Goal: Task Accomplishment & Management: Manage account settings

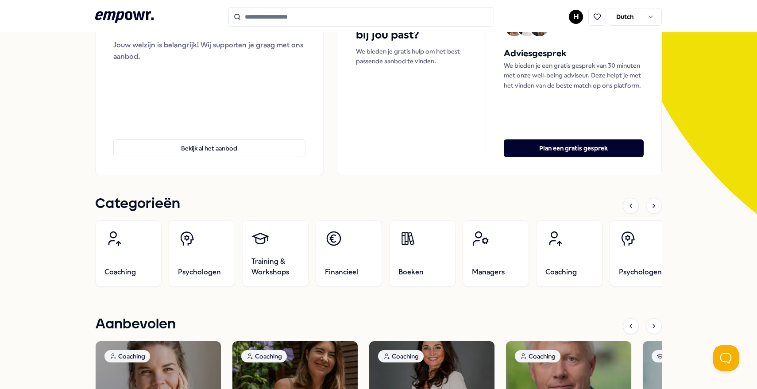
scroll to position [114, 0]
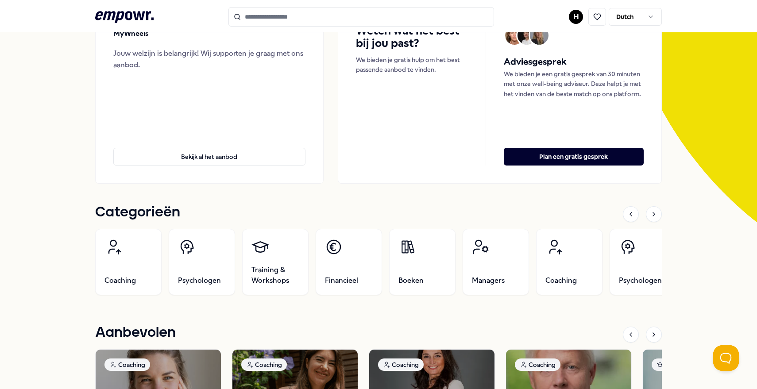
click at [572, 21] on html ".empowr-logo_svg__cls-1{fill:#03032f} H Dutch Alle categorieën Self-care librar…" at bounding box center [378, 194] width 757 height 389
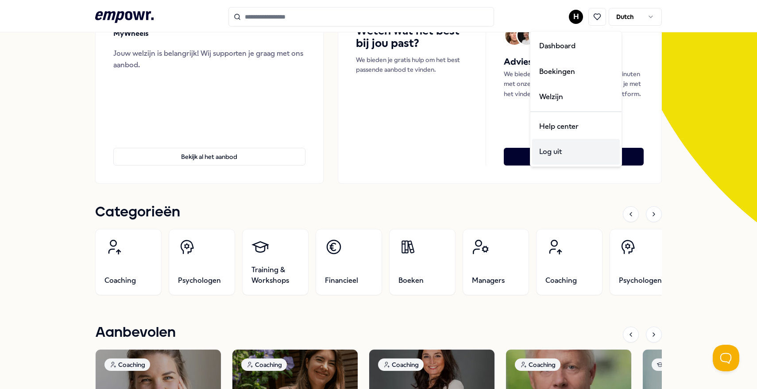
click at [584, 155] on div "Log uit" at bounding box center [576, 152] width 88 height 26
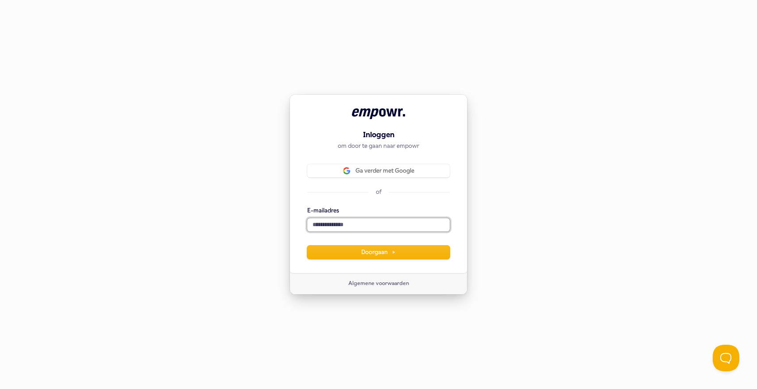
click at [372, 224] on input "E-mailadres" at bounding box center [378, 224] width 143 height 13
click at [307, 207] on button "submit" at bounding box center [307, 207] width 0 height 0
type input "**********"
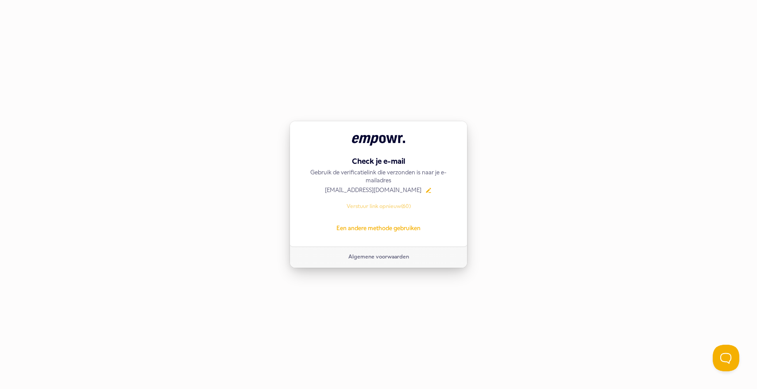
click at [201, 200] on div "Check je e-mail Gebruik de verificatielink die verzonden is naar je e-mailadres…" at bounding box center [378, 194] width 757 height 389
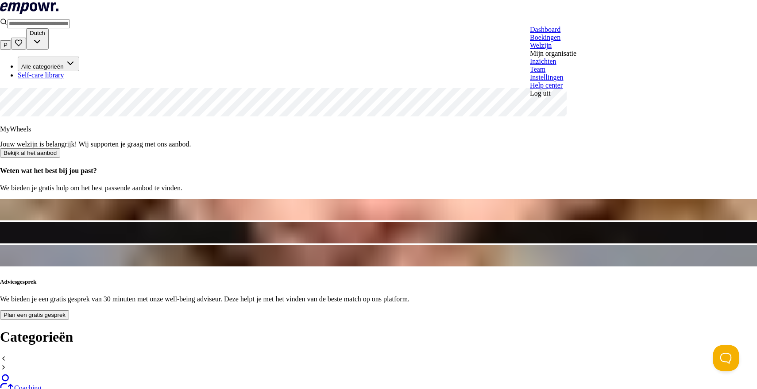
click at [553, 74] on div "Team" at bounding box center [553, 70] width 47 height 8
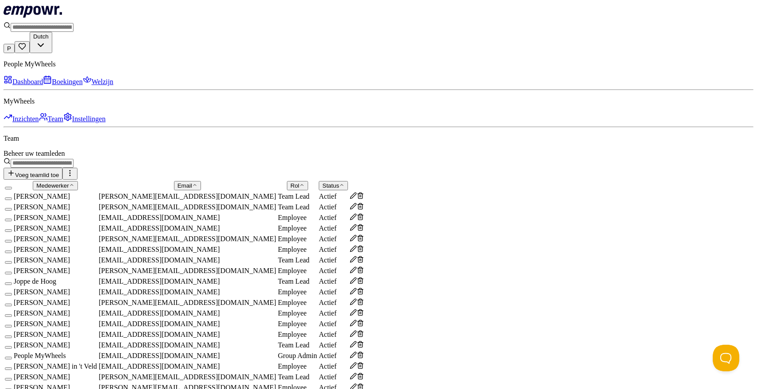
scroll to position [163, 0]
click at [12, 314] on button "button" at bounding box center [8, 315] width 7 height 3
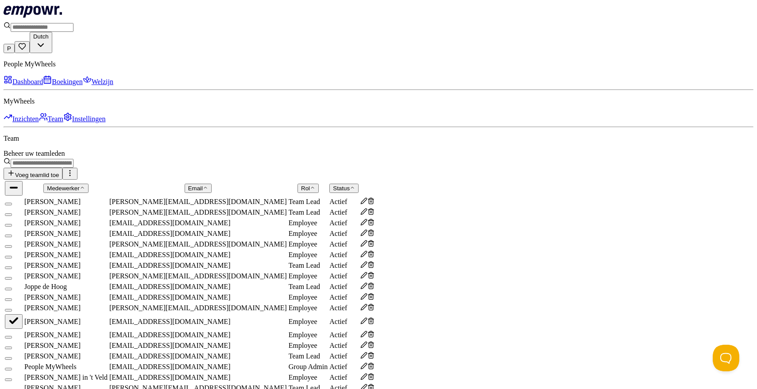
click at [12, 309] on button "button" at bounding box center [8, 310] width 7 height 3
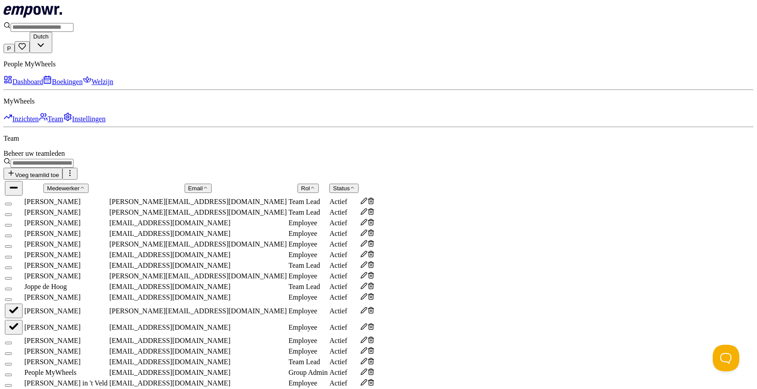
scroll to position [107, 0]
click at [12, 245] on button "button" at bounding box center [8, 246] width 7 height 3
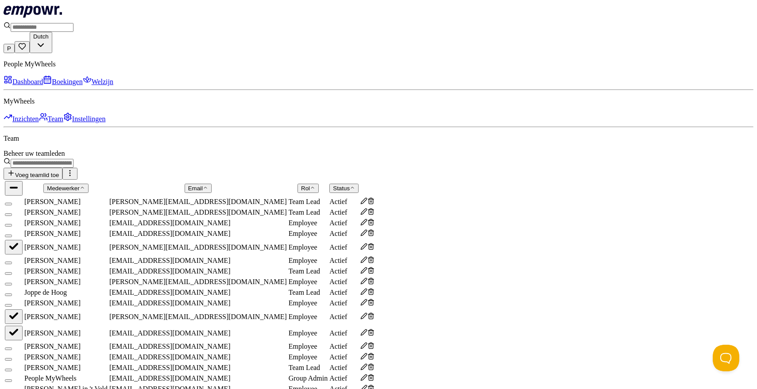
scroll to position [350, 0]
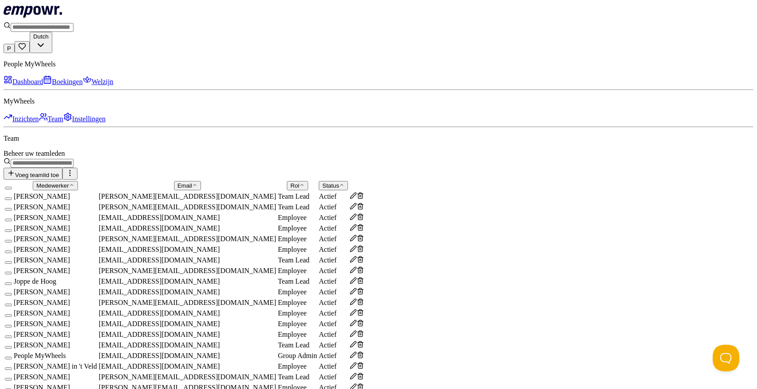
scroll to position [0, 0]
